Goal: Navigation & Orientation: Find specific page/section

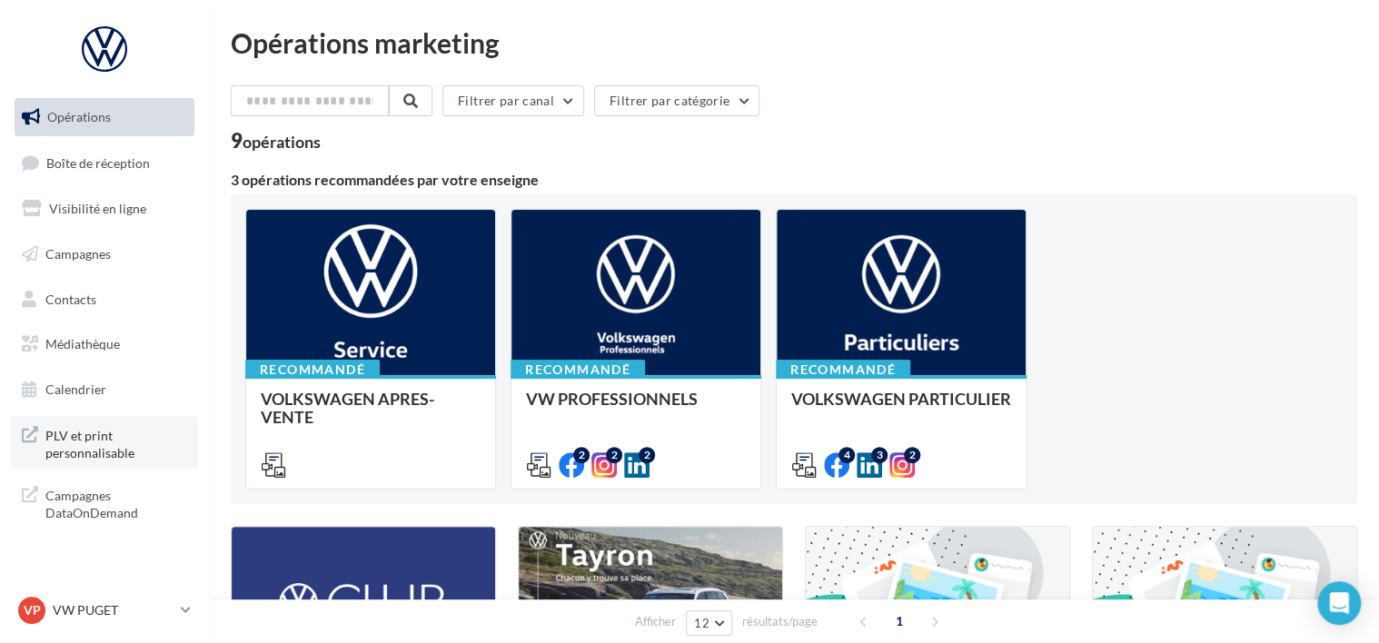
click at [51, 459] on span "PLV et print personnalisable" at bounding box center [116, 442] width 142 height 39
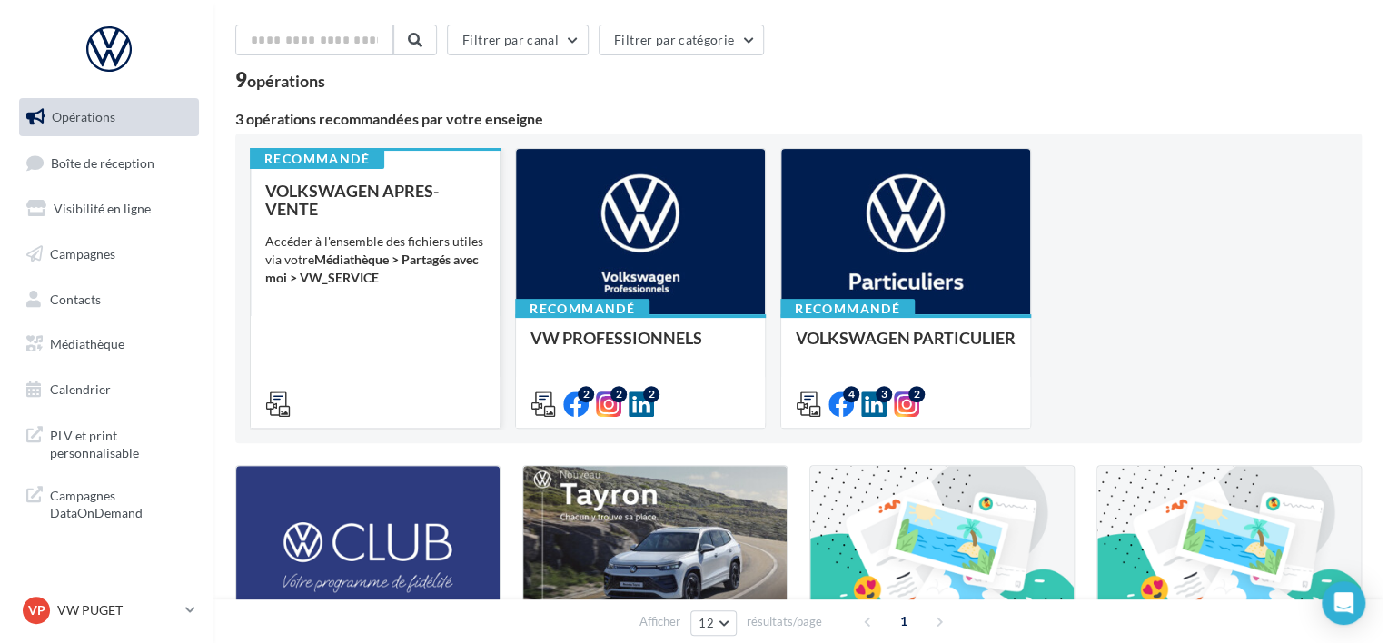
scroll to position [182, 0]
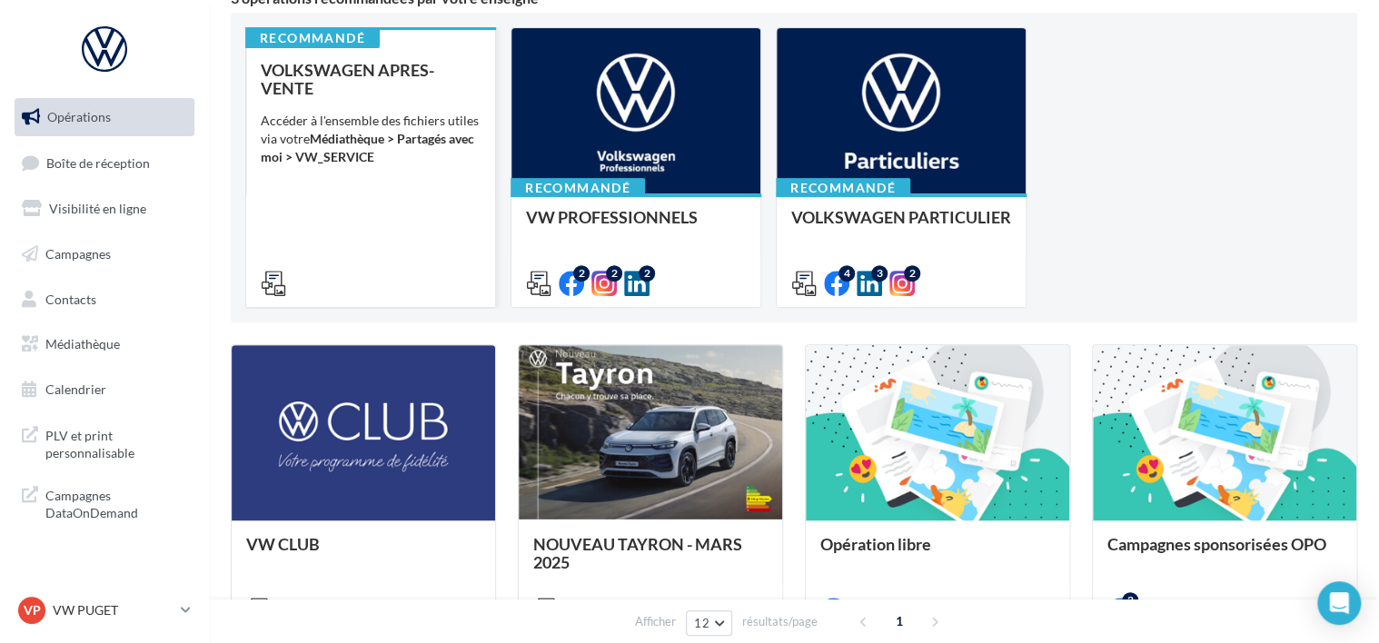
click at [422, 114] on div "Accéder à l'ensemble des fichiers utiles via votre Médiathèque > Partagés avec …" at bounding box center [371, 139] width 220 height 55
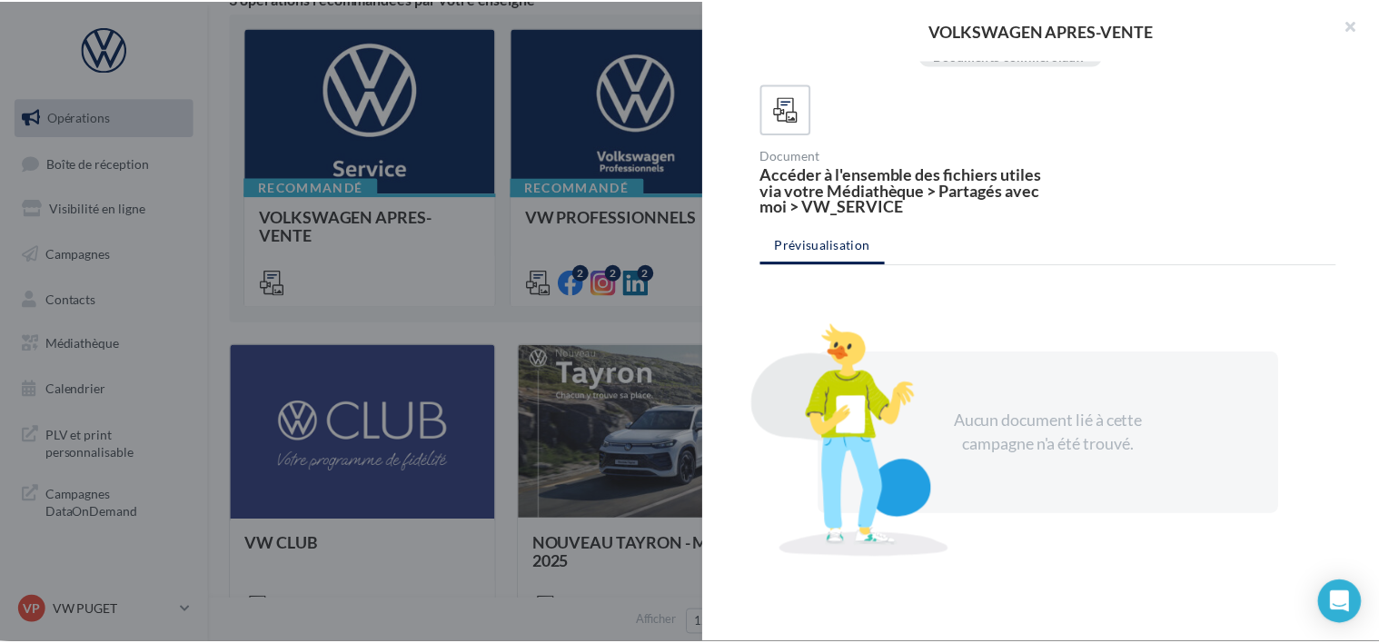
scroll to position [123, 0]
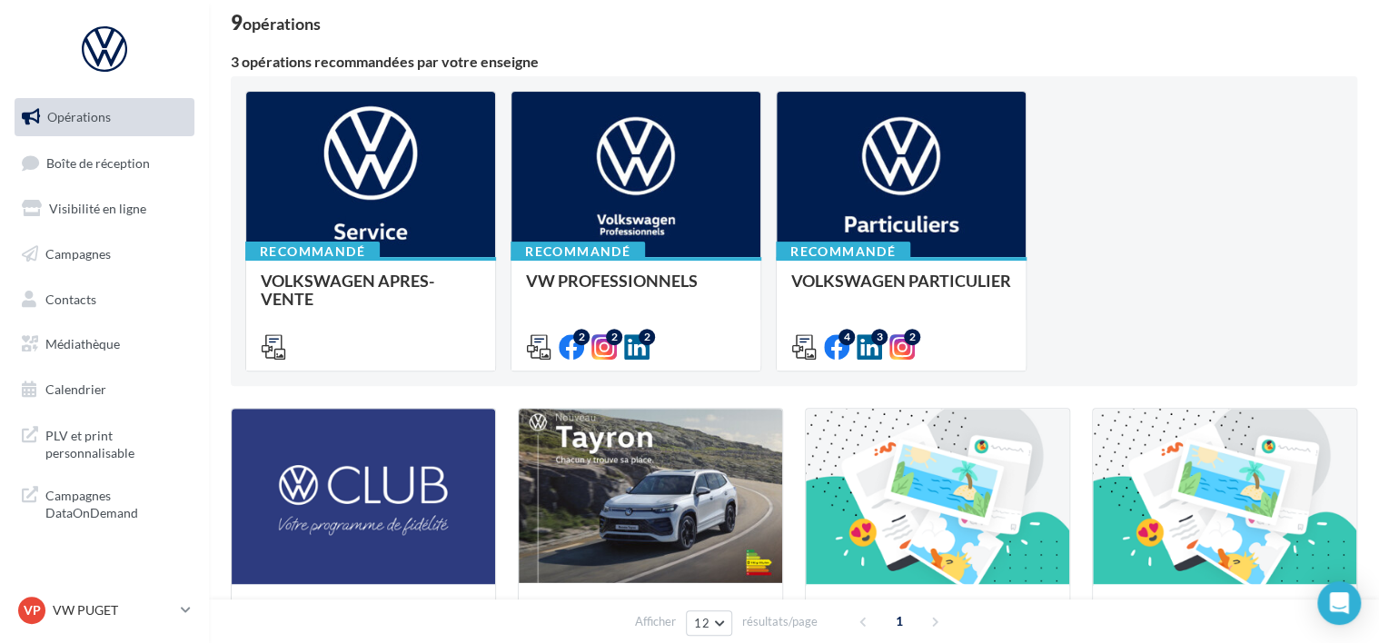
scroll to position [91, 0]
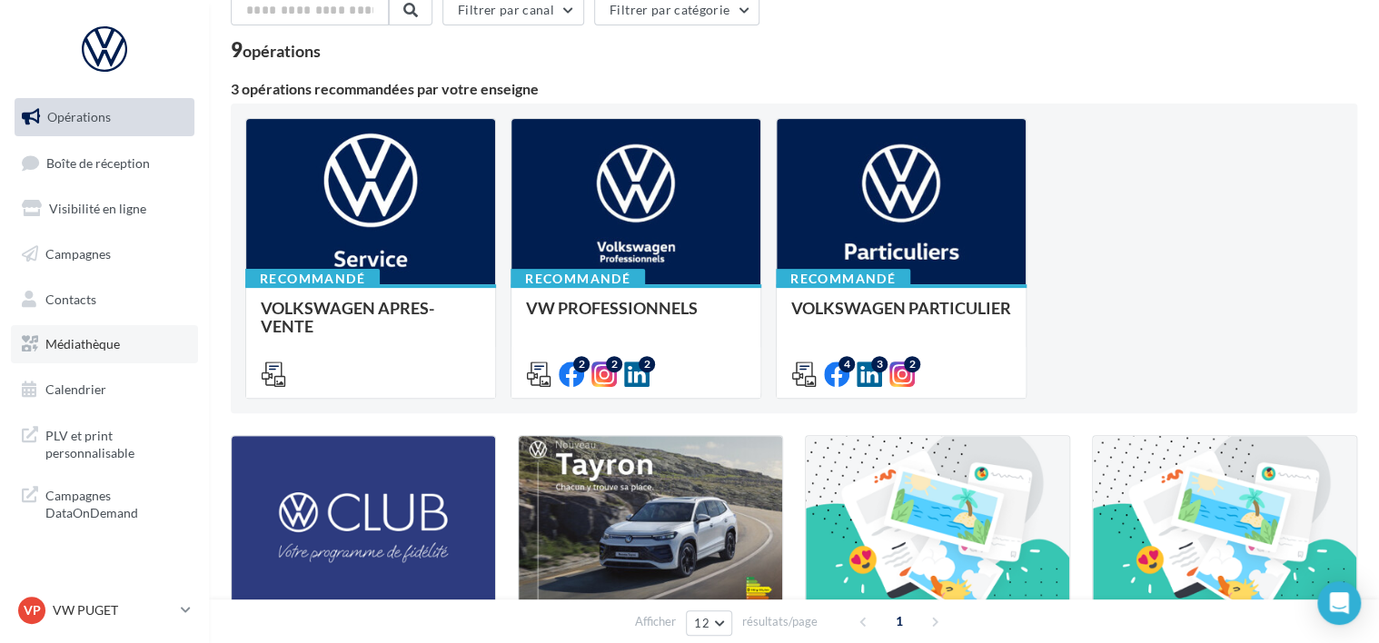
click at [132, 341] on link "Médiathèque" at bounding box center [104, 344] width 187 height 38
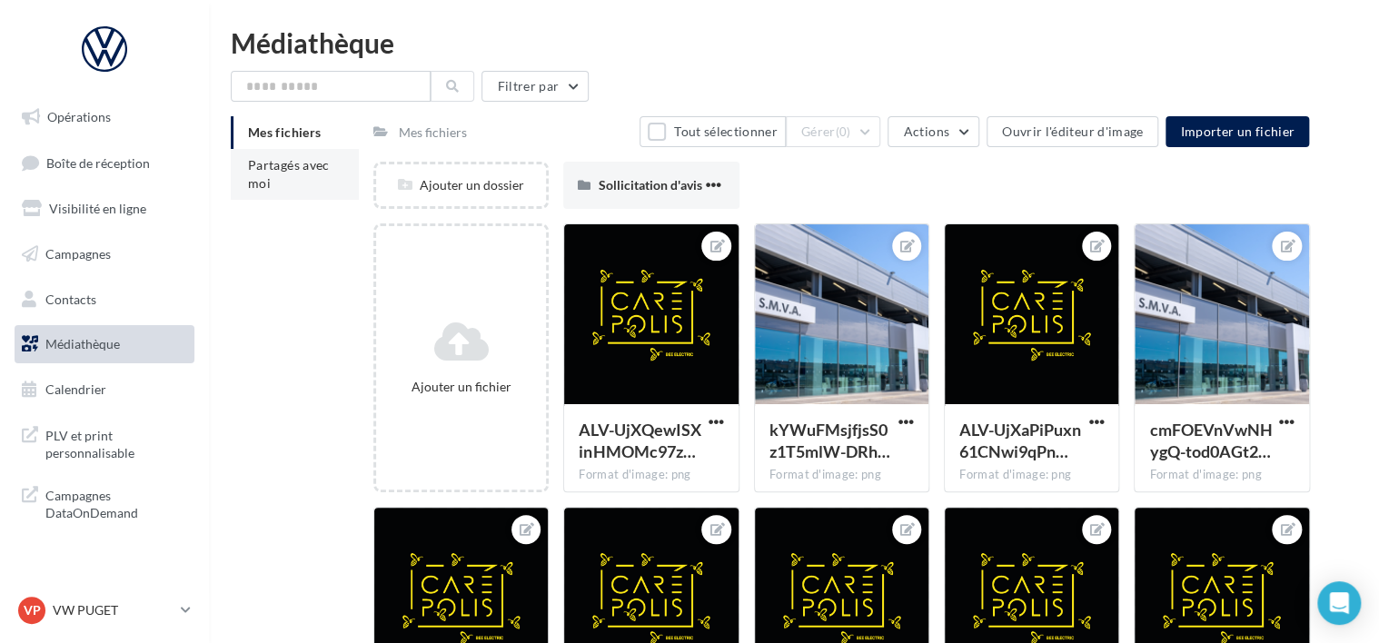
click at [238, 167] on li "Partagés avec moi" at bounding box center [295, 174] width 128 height 51
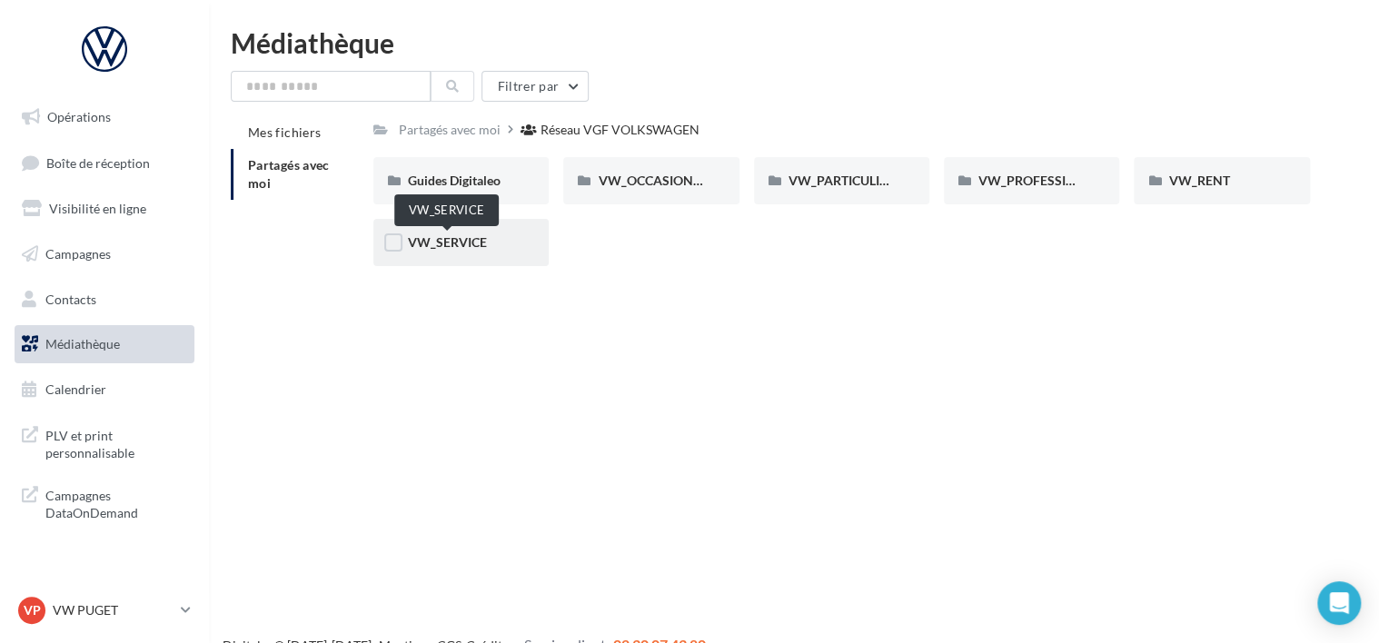
click at [474, 243] on span "VW_SERVICE" at bounding box center [447, 241] width 79 height 15
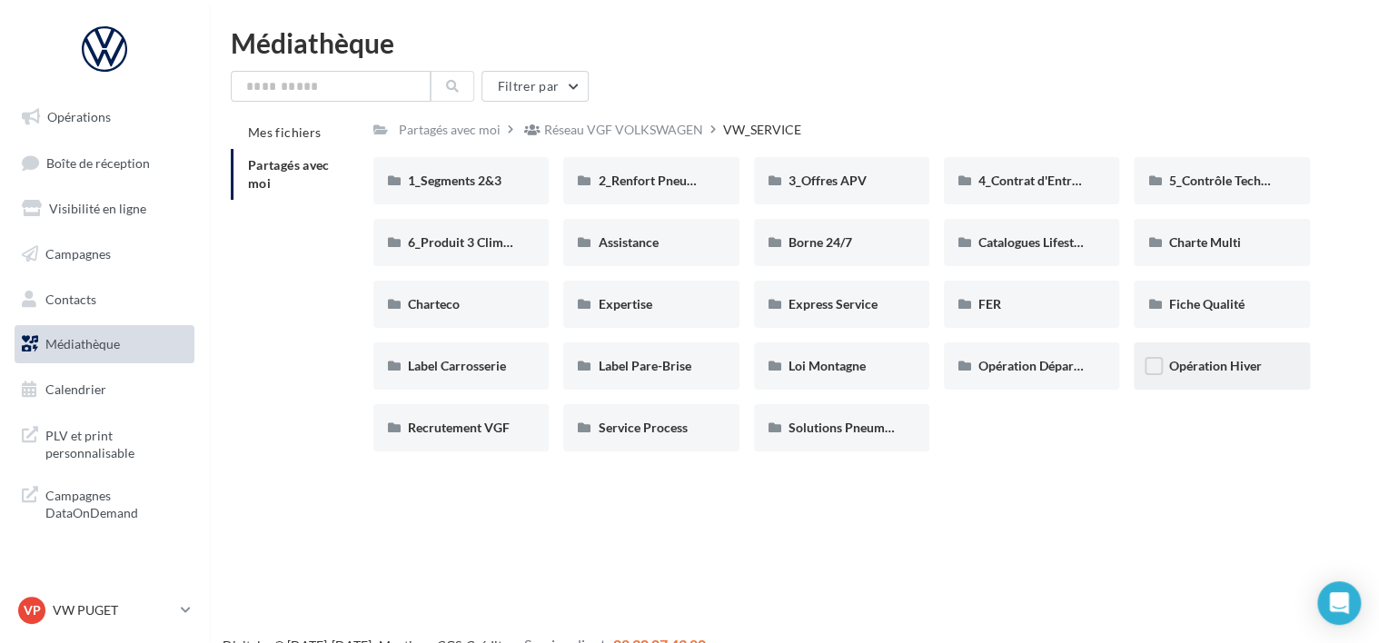
click at [1195, 376] on div "Opération Hiver" at bounding box center [1221, 365] width 175 height 47
click at [105, 352] on link "Médiathèque" at bounding box center [104, 344] width 187 height 38
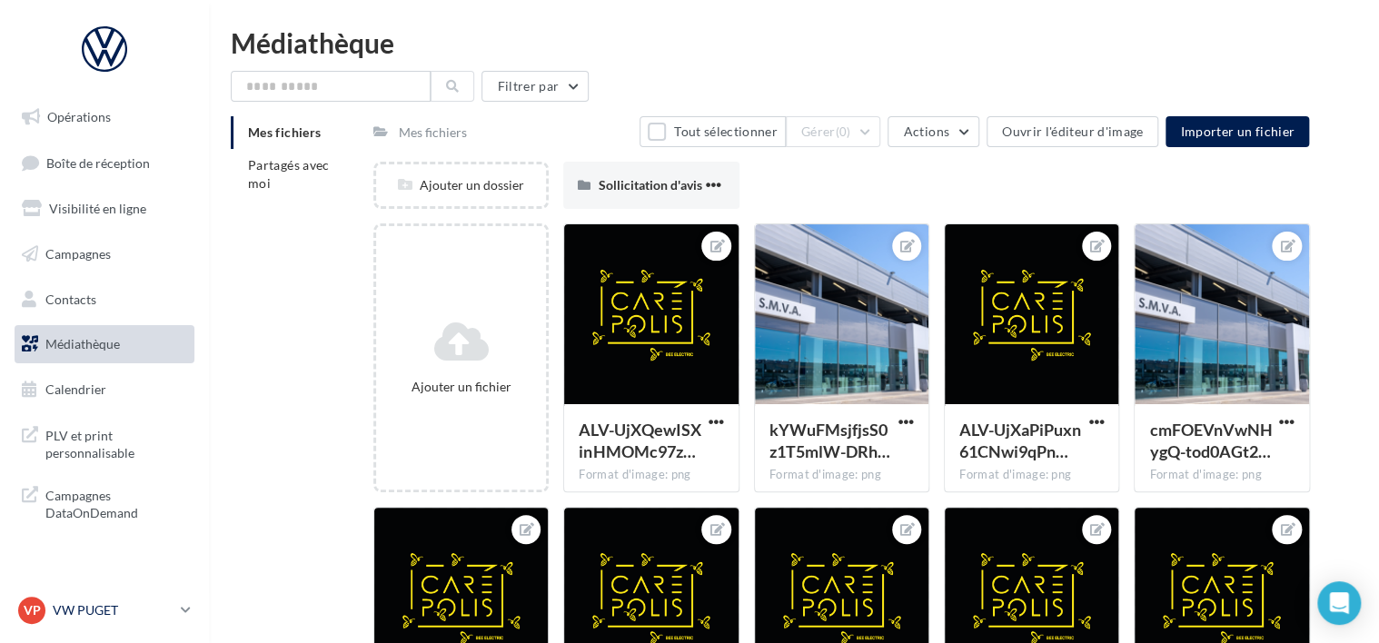
click at [84, 616] on p "VW PUGET" at bounding box center [113, 610] width 121 height 18
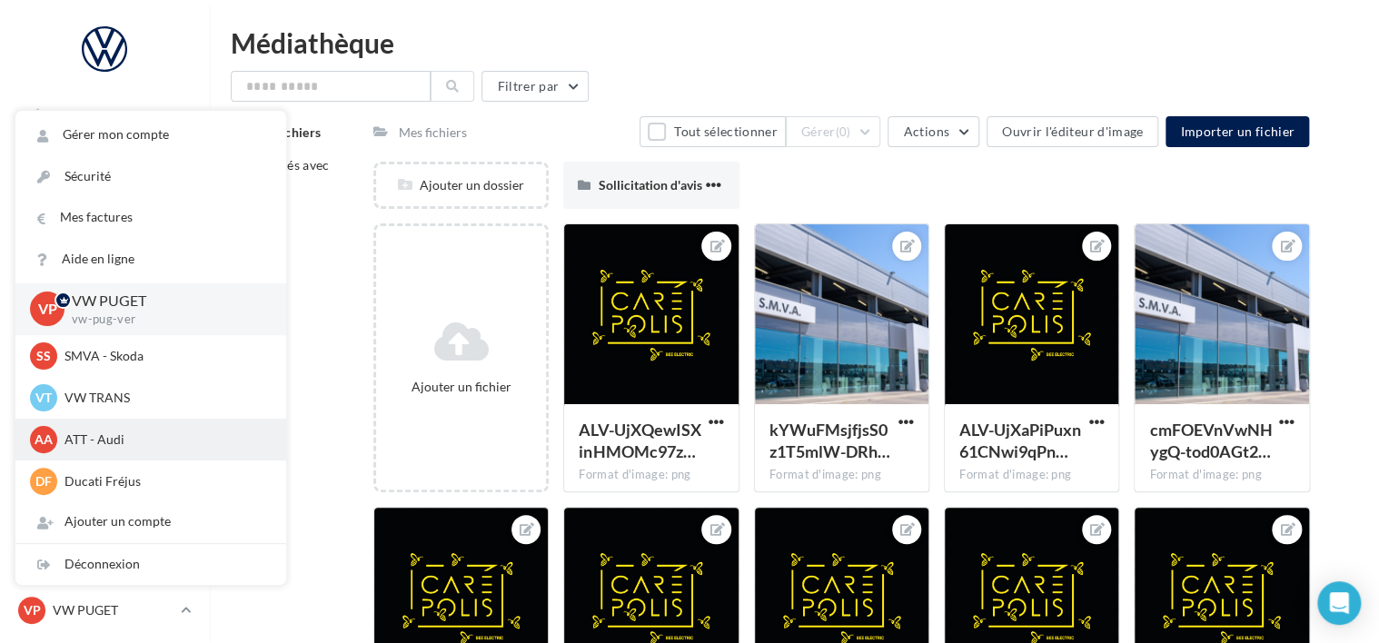
click at [40, 438] on span "AA" at bounding box center [44, 440] width 18 height 18
click at [118, 443] on p "ATT - Audi" at bounding box center [164, 440] width 200 height 18
click at [212, 441] on p "ATT - Audi" at bounding box center [164, 440] width 200 height 18
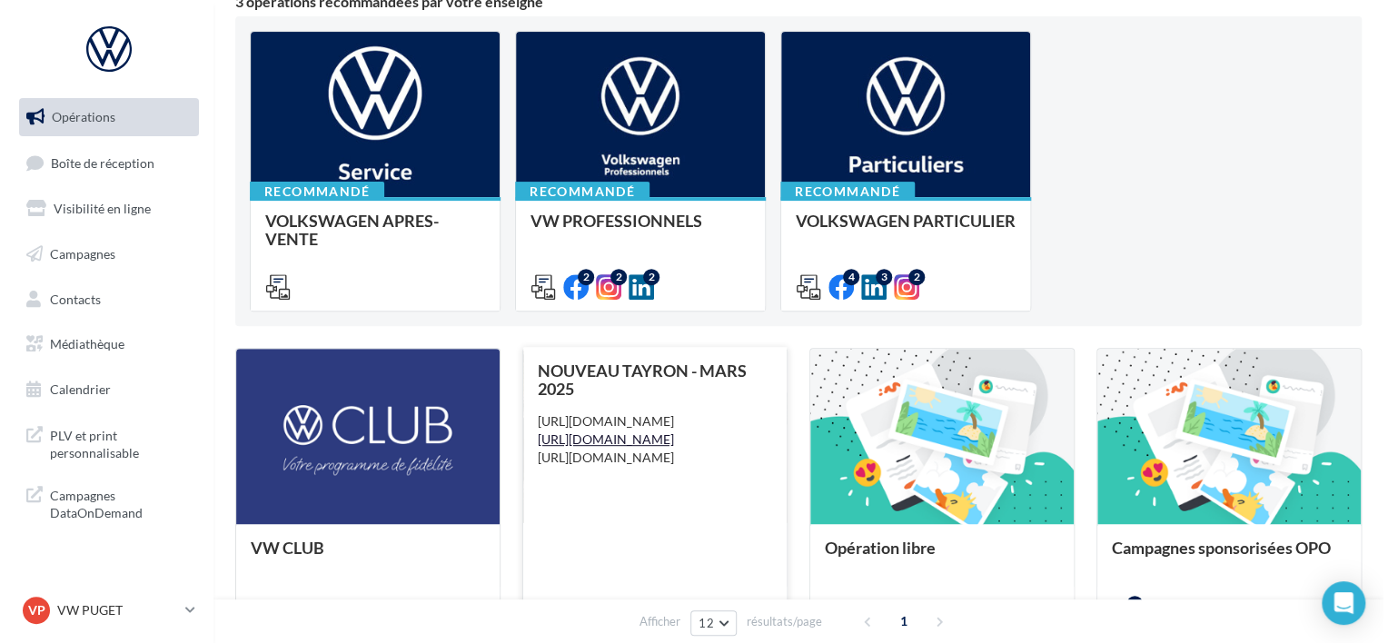
scroll to position [182, 0]
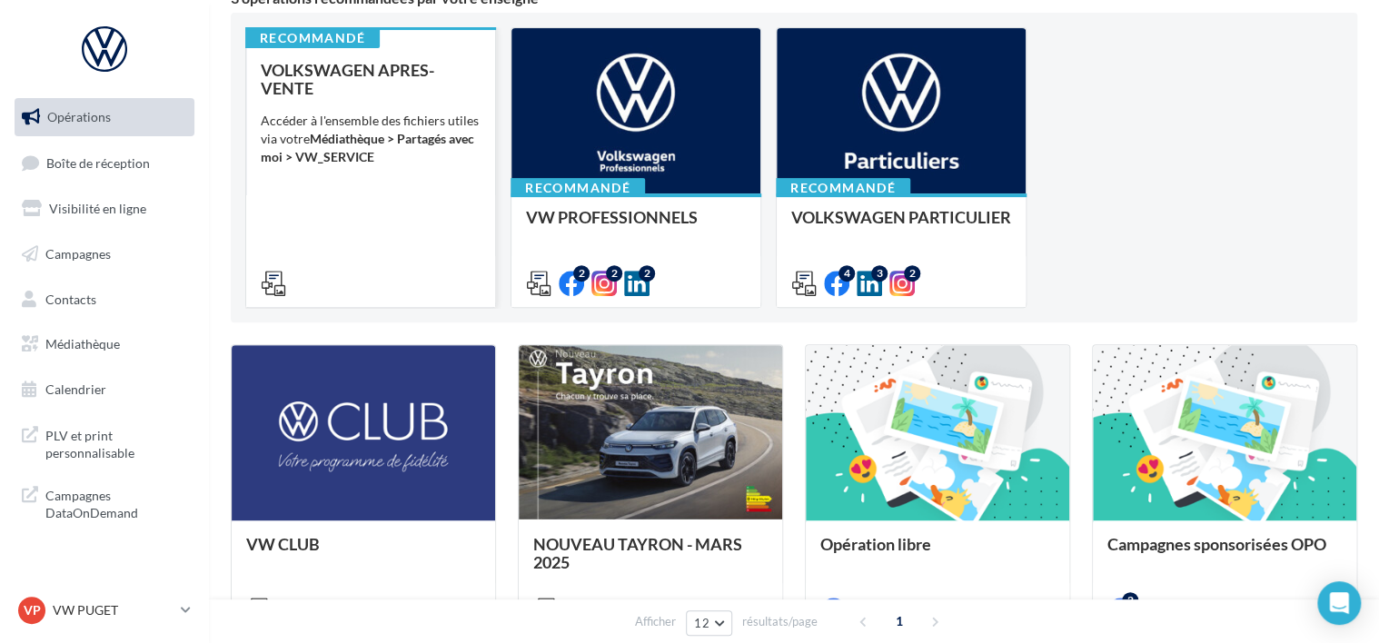
click at [411, 109] on div "VOLKSWAGEN APRES-VENTE Accéder à l'ensemble des fichiers utiles via votre Média…" at bounding box center [371, 176] width 220 height 230
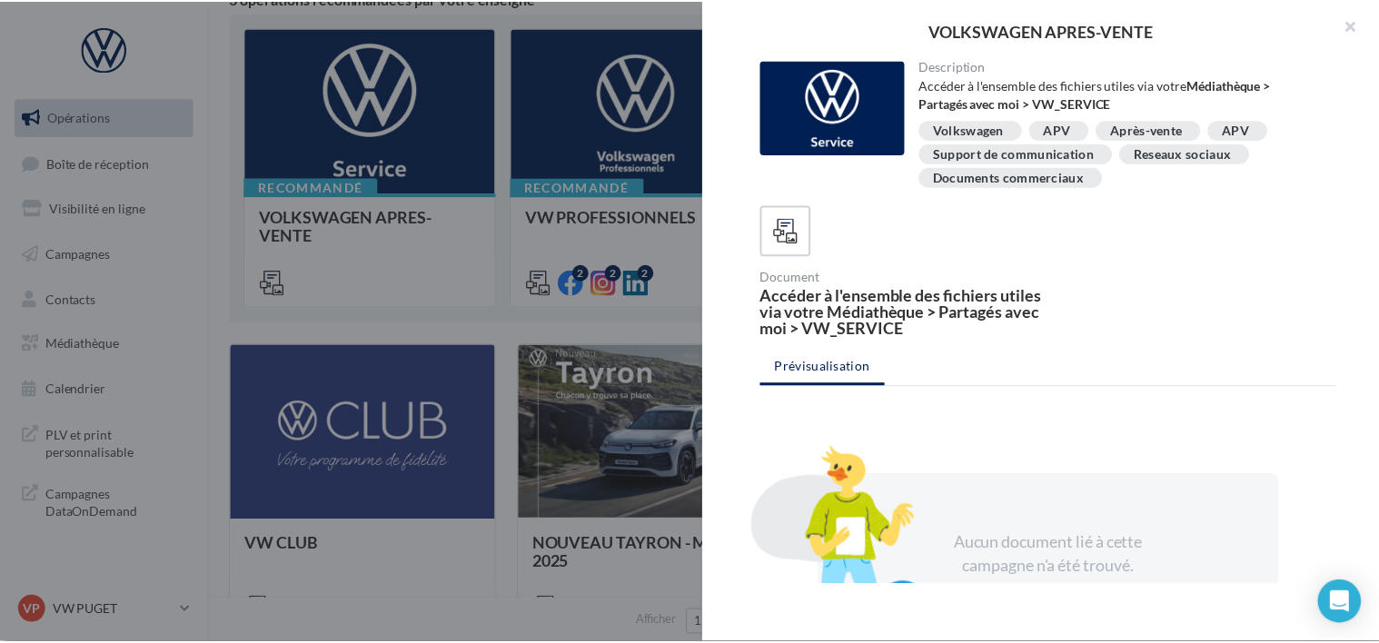
scroll to position [123, 0]
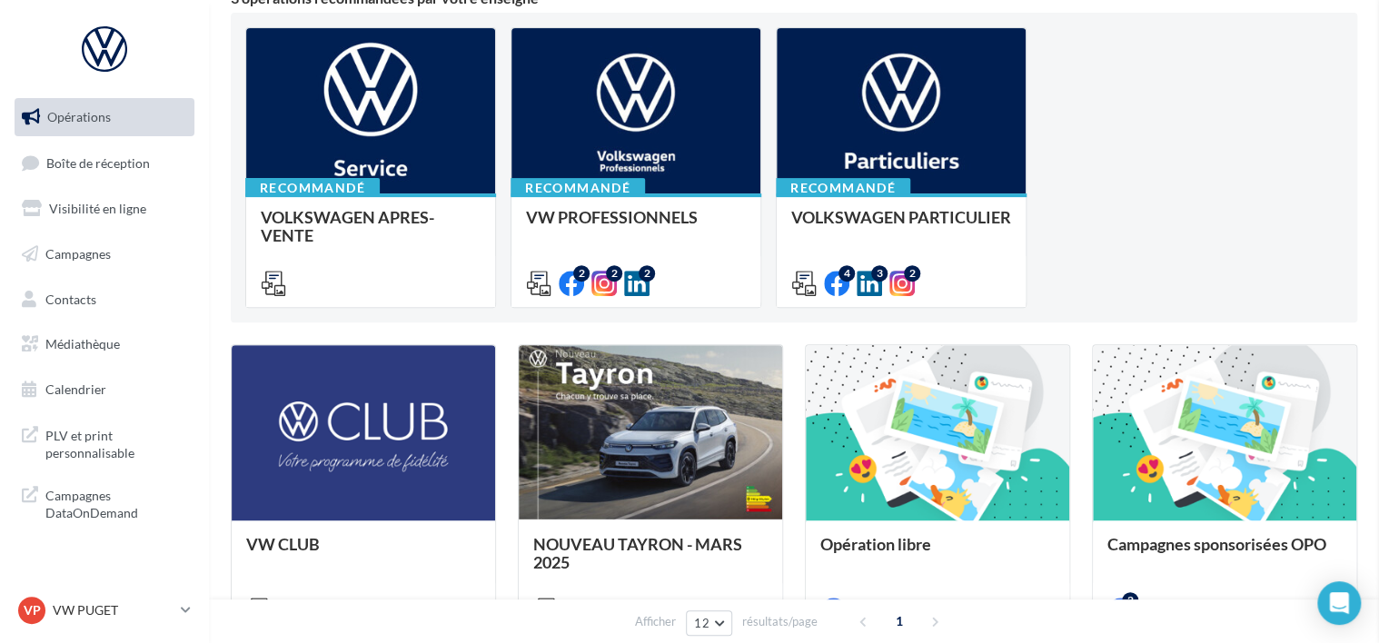
click at [141, 594] on link "VP VW PUGET vw-pug-ver" at bounding box center [105, 610] width 180 height 35
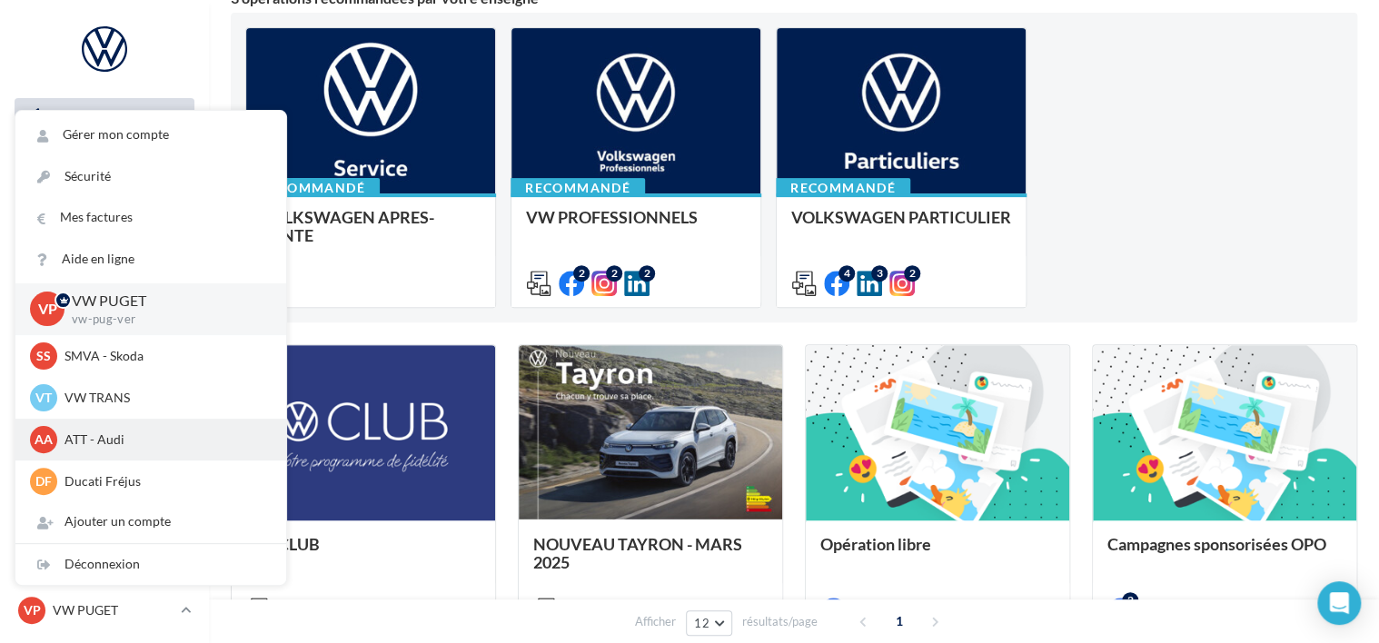
click at [35, 446] on span "AA" at bounding box center [44, 440] width 18 height 18
click at [92, 429] on div "AA ATT - Audi audi-frej-ver" at bounding box center [151, 439] width 242 height 27
click at [107, 447] on p "ATT - Audi" at bounding box center [164, 440] width 200 height 18
